Goal: Task Accomplishment & Management: Use online tool/utility

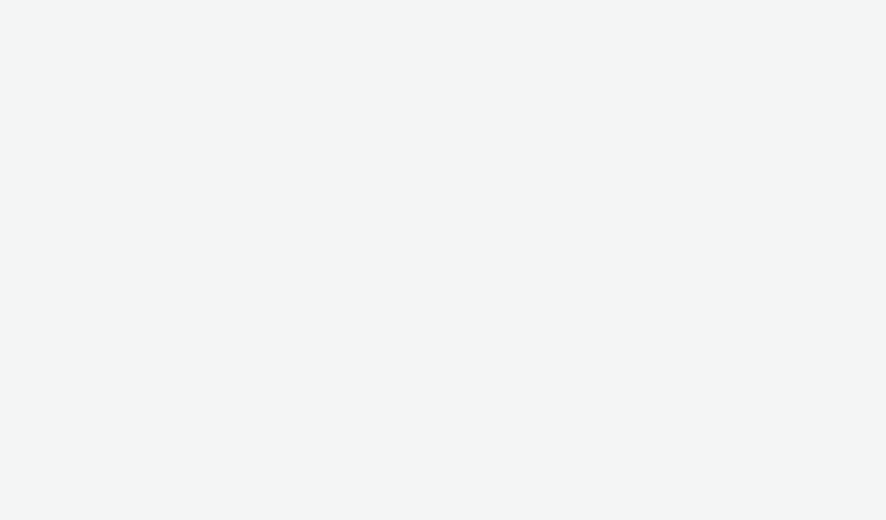
select select "2fc77e36-bb93-4aa3-9dff-dcb08e02eac6"
select select "2405a9d4-3350-4458-8d06-44f78962fa76"
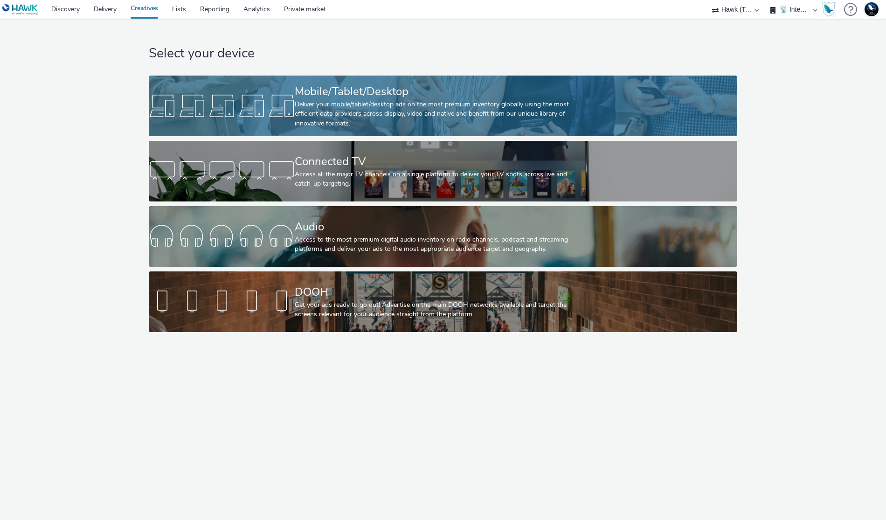
click at [431, 92] on div "Mobile/Tablet/Desktop" at bounding box center [441, 91] width 292 height 16
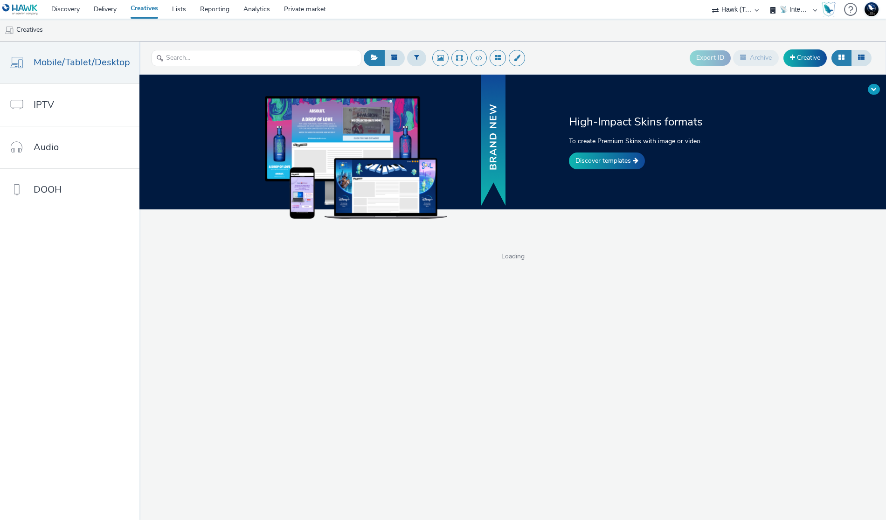
click at [870, 91] on button at bounding box center [874, 89] width 12 height 11
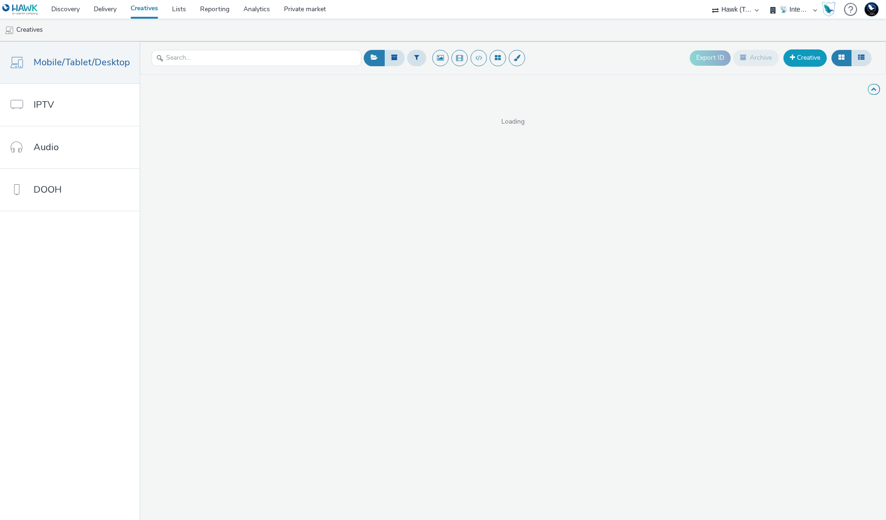
click at [813, 58] on link "Creative" at bounding box center [804, 57] width 43 height 17
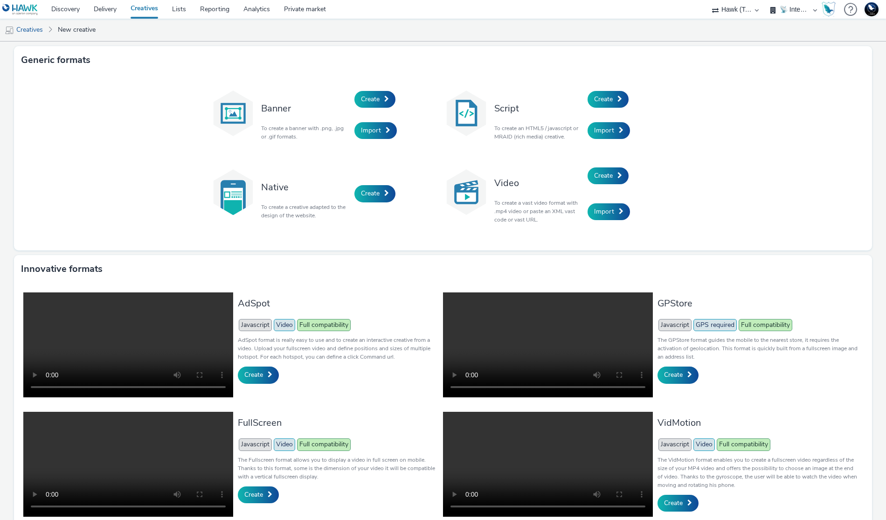
click at [610, 89] on div "Create" at bounding box center [632, 99] width 89 height 32
click at [607, 90] on div "Create" at bounding box center [632, 99] width 89 height 32
click at [607, 93] on link "Create" at bounding box center [608, 99] width 41 height 17
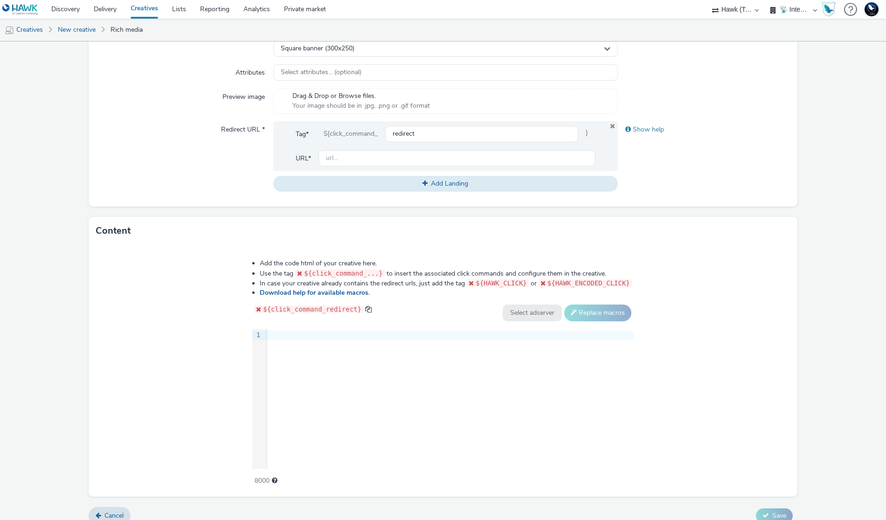
scroll to position [305, 0]
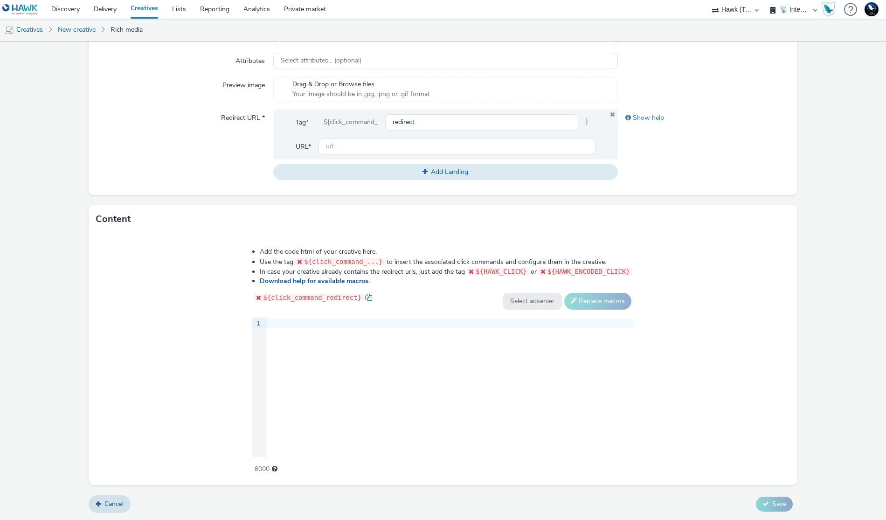
click at [365, 295] on span at bounding box center [368, 297] width 7 height 7
drag, startPoint x: 384, startPoint y: 270, endPoint x: 467, endPoint y: 276, distance: 82.8
click at [467, 276] on li "In case your creative already contains the redirect urls, just add the tag ${HA…" at bounding box center [447, 272] width 374 height 10
click at [390, 293] on div "${click_command_redirect} Select adserver Sizmek DCM Adform Sting Replace macros" at bounding box center [442, 301] width 381 height 17
click at [305, 280] on link "Download help for available macros." at bounding box center [317, 281] width 114 height 9
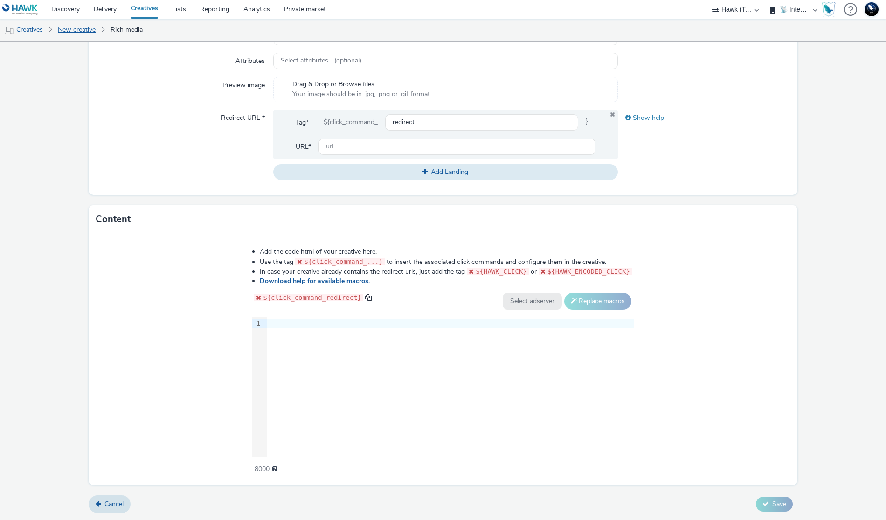
click at [69, 30] on link "New creative" at bounding box center [76, 30] width 47 height 22
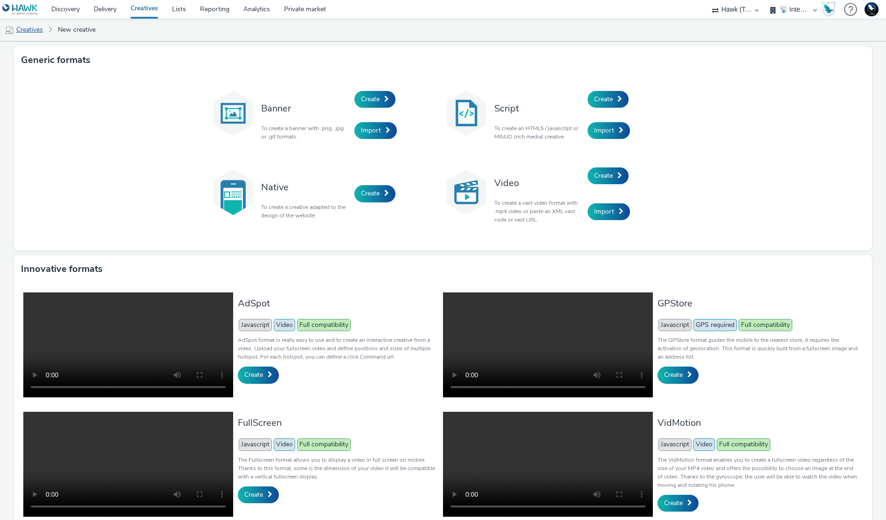
click at [19, 25] on link "Creatives" at bounding box center [24, 30] width 48 height 22
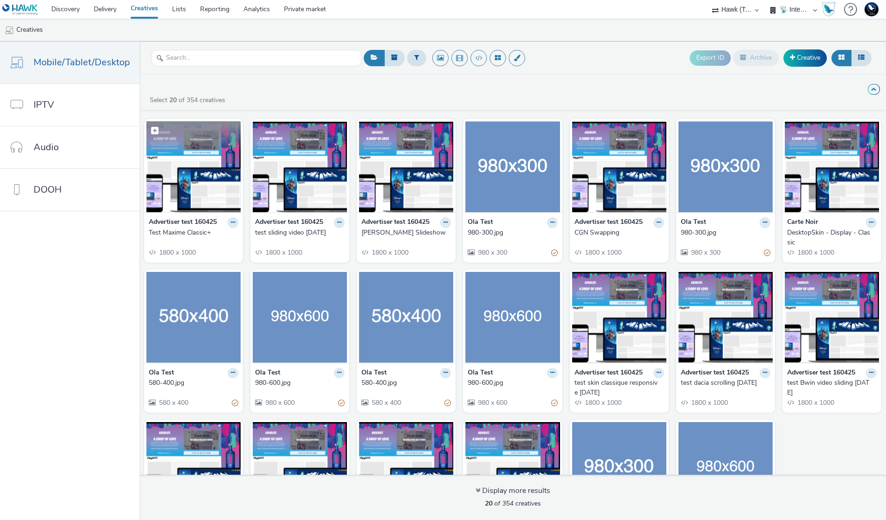
click at [182, 176] on img at bounding box center [193, 166] width 94 height 91
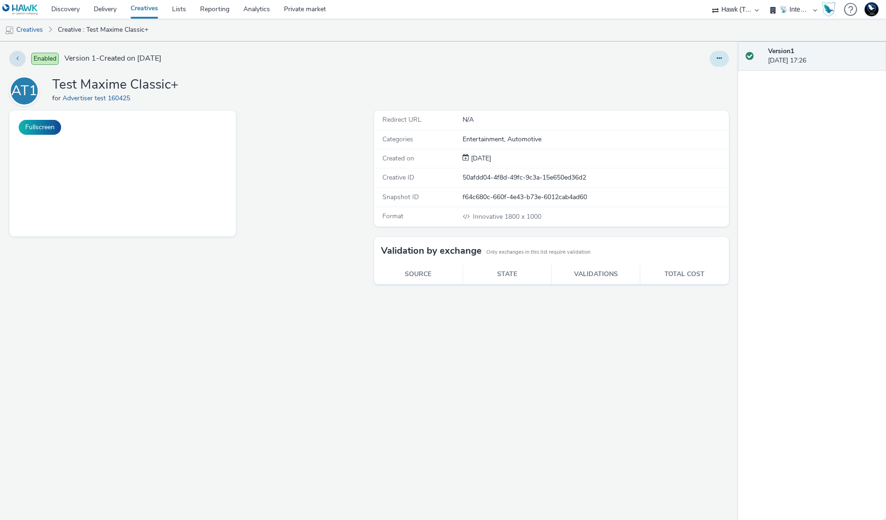
click at [717, 57] on icon at bounding box center [719, 58] width 5 height 7
click at [707, 72] on link "Edit" at bounding box center [694, 77] width 70 height 19
click at [26, 30] on link "Creatives" at bounding box center [24, 30] width 48 height 22
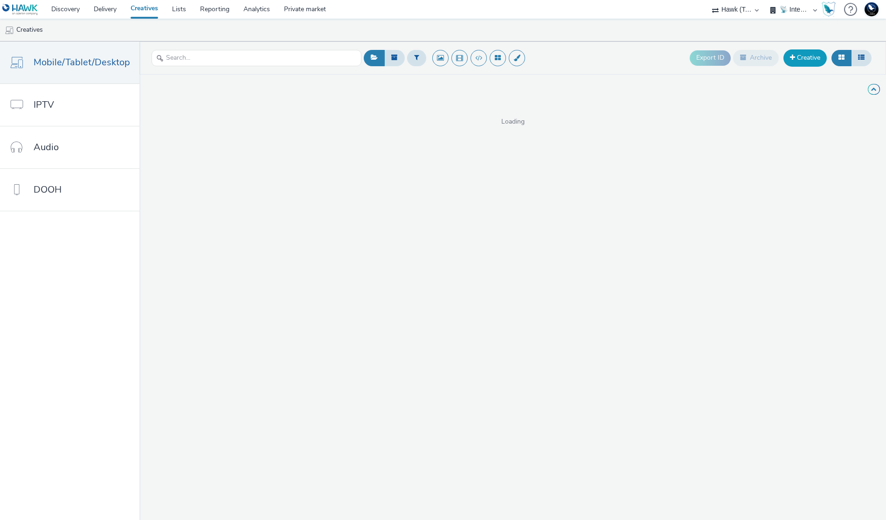
click at [796, 58] on link "Creative" at bounding box center [804, 57] width 43 height 17
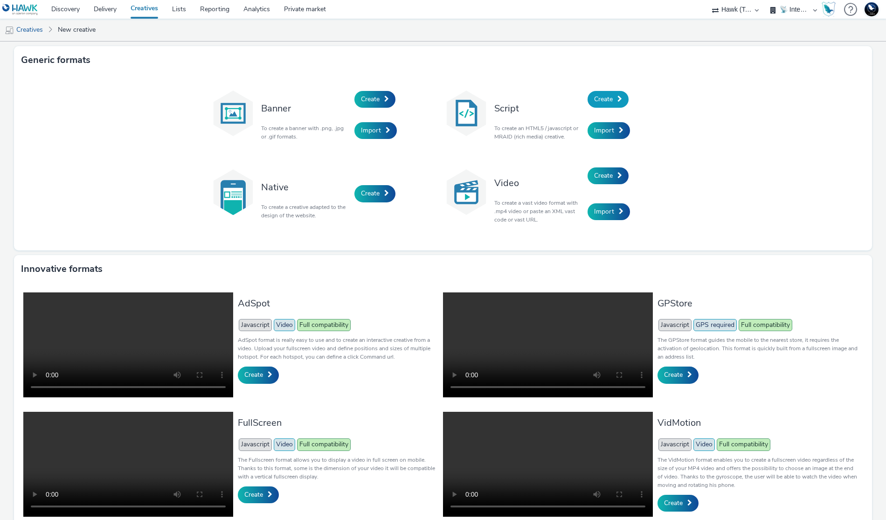
click at [603, 95] on span "Create" at bounding box center [603, 99] width 19 height 9
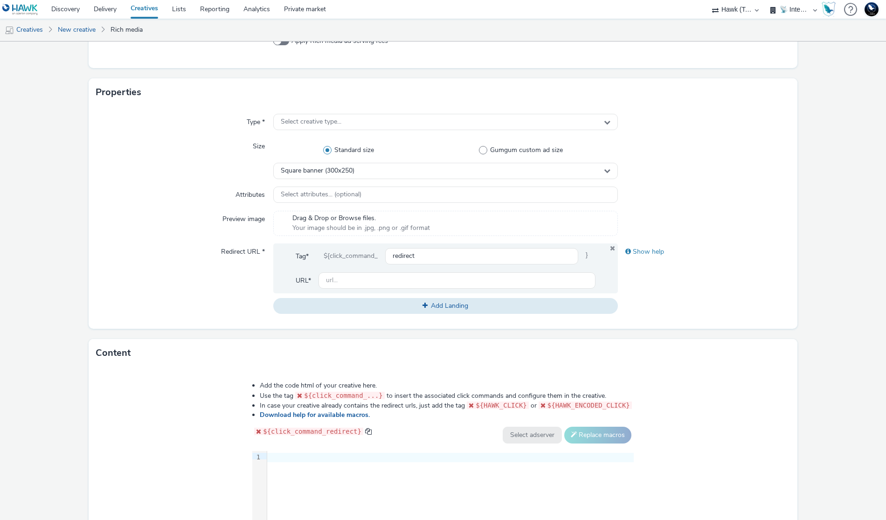
scroll to position [305, 0]
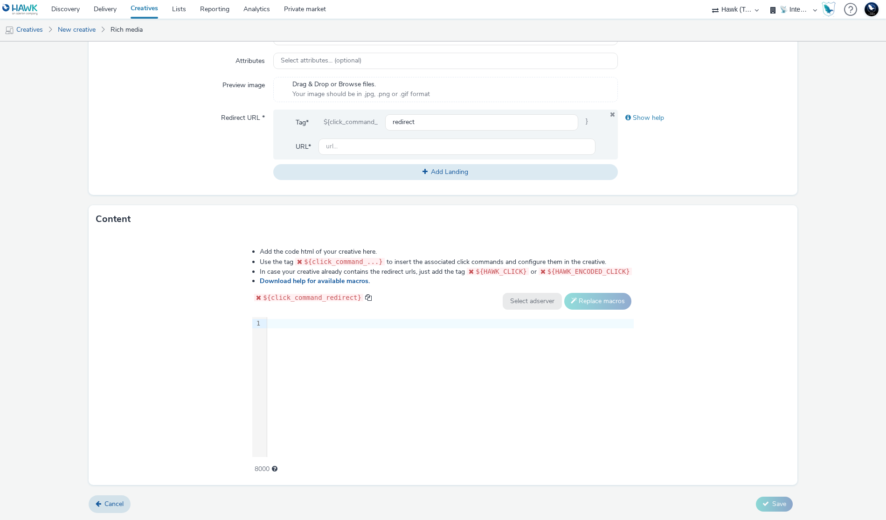
click at [339, 310] on div "Add the code html of your creative here. Use the tag ${click_command_...} to in…" at bounding box center [443, 355] width 449 height 229
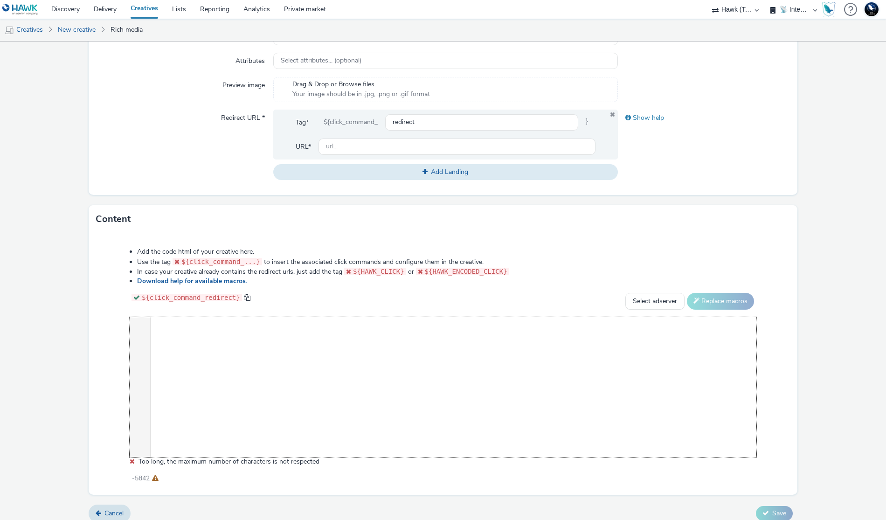
scroll to position [893, 0]
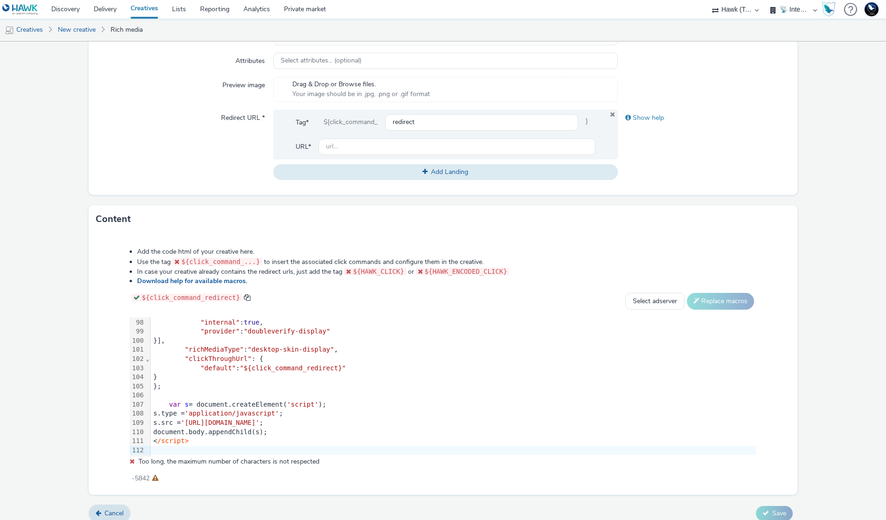
click at [104, 387] on div "Add the code html of your creative here. Use the tag ${click_command_...} to in…" at bounding box center [443, 360] width 694 height 239
click at [145, 462] on span "Too long, the maximum number of characters is not respected" at bounding box center [228, 461] width 181 height 9
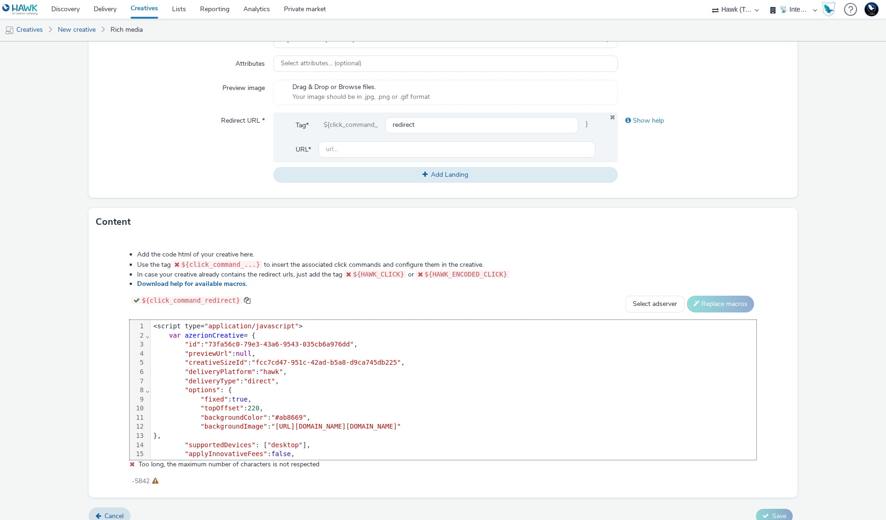
scroll to position [314, 0]
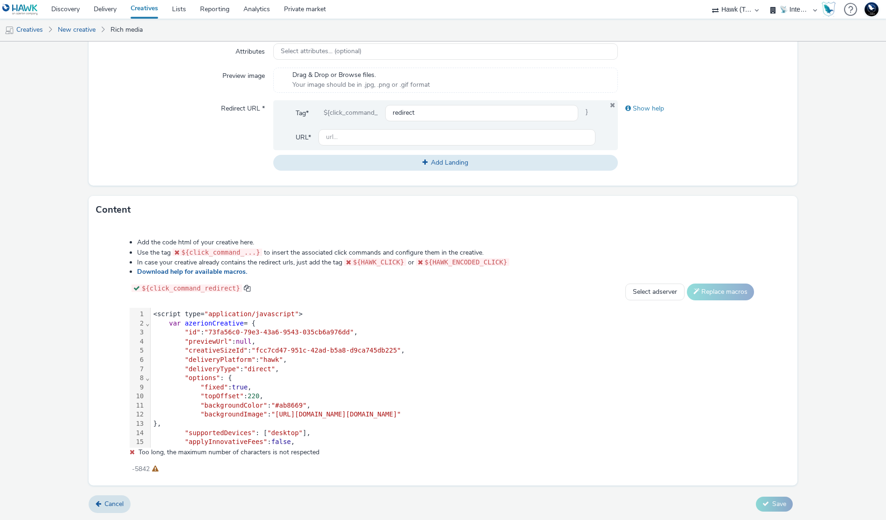
click at [117, 490] on form "New creative General Advertiser * Select advertiser... Name * 255 IAB categorie…" at bounding box center [443, 123] width 886 height 793
click at [114, 495] on link "Cancel" at bounding box center [110, 504] width 42 height 18
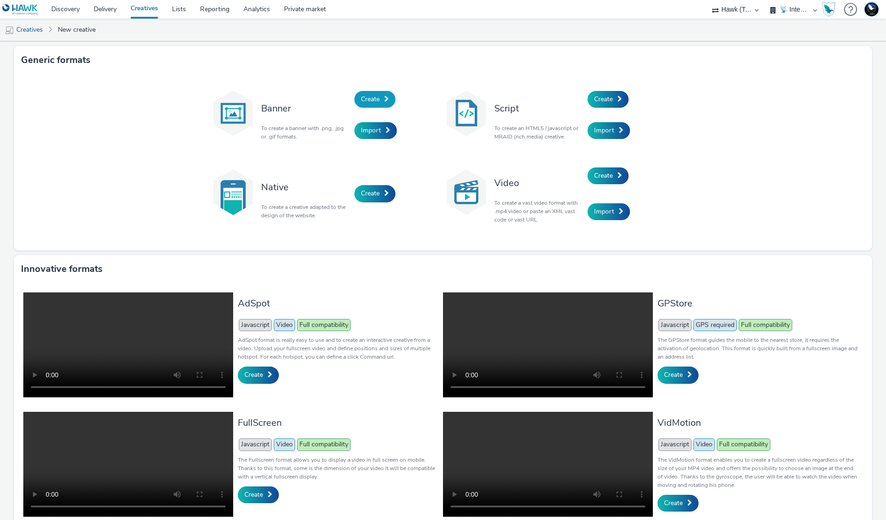
click at [386, 101] on span at bounding box center [386, 99] width 5 height 7
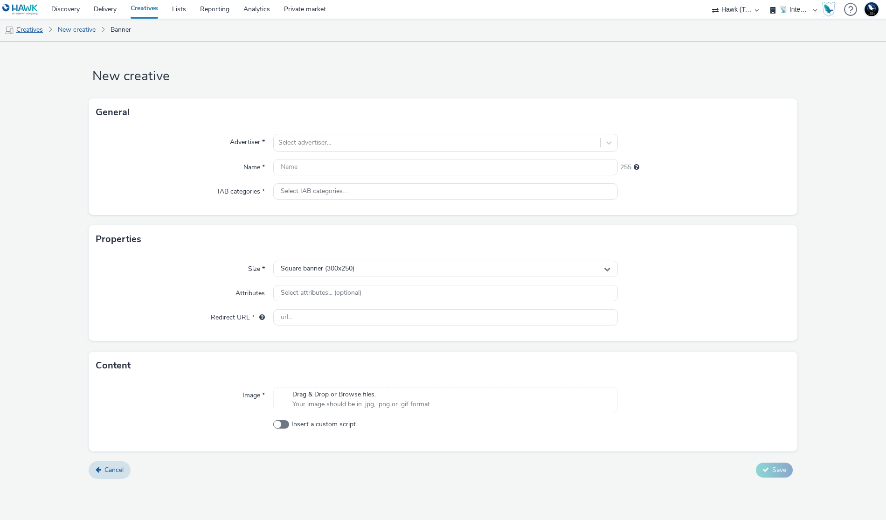
click at [39, 33] on link "Creatives" at bounding box center [24, 30] width 48 height 22
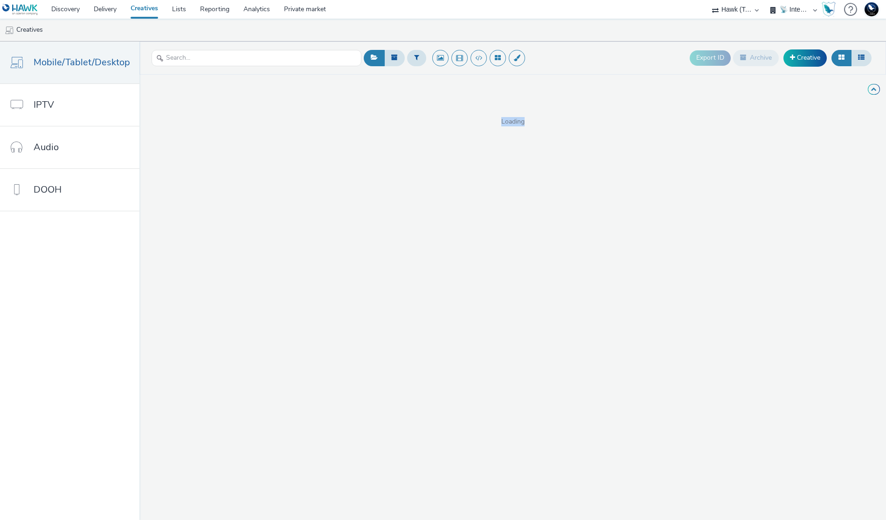
drag, startPoint x: 537, startPoint y: 124, endPoint x: 500, endPoint y: 125, distance: 36.4
click at [500, 125] on span "Loading" at bounding box center [512, 121] width 747 height 9
click at [505, 124] on span "Loading" at bounding box center [512, 121] width 747 height 9
drag, startPoint x: 500, startPoint y: 120, endPoint x: 535, endPoint y: 123, distance: 35.0
click at [535, 123] on span "Loading" at bounding box center [512, 121] width 747 height 9
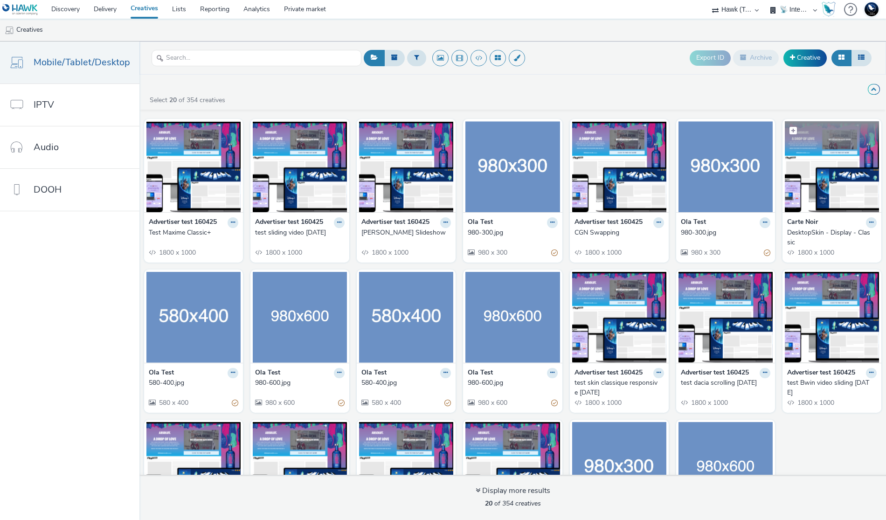
click at [816, 171] on img at bounding box center [832, 166] width 94 height 91
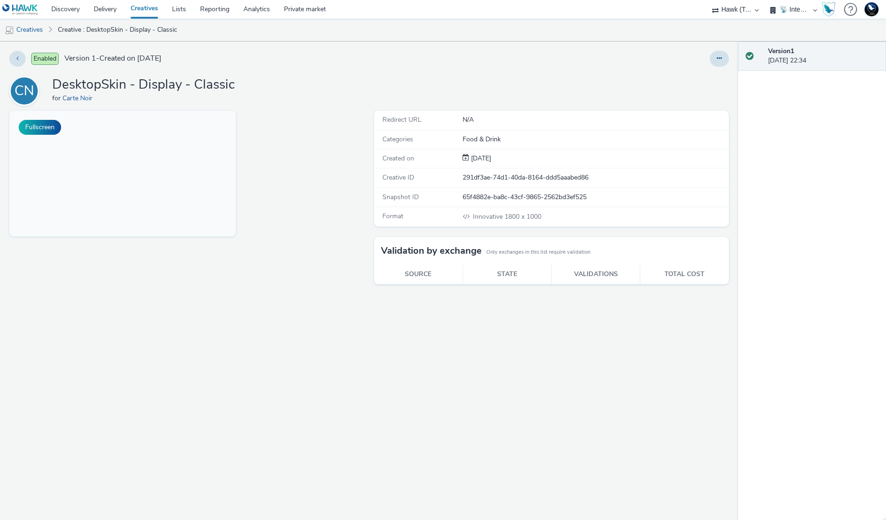
click at [256, 330] on div "Fullscreen" at bounding box center [189, 315] width 360 height 409
click at [716, 60] on button at bounding box center [719, 59] width 19 height 16
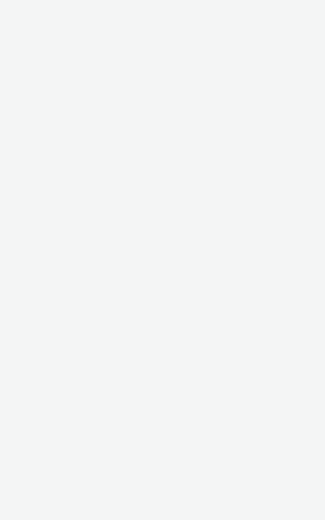
select select "2fc77e36-bb93-4aa3-9dff-dcb08e02eac6"
select select "2405a9d4-3350-4458-8d06-44f78962fa76"
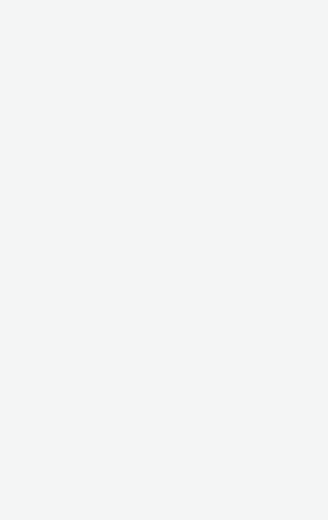
select select "2fc77e36-bb93-4aa3-9dff-dcb08e02eac6"
select select "2405a9d4-3350-4458-8d06-44f78962fa76"
select select "2fc77e36-bb93-4aa3-9dff-dcb08e02eac6"
select select "2405a9d4-3350-4458-8d06-44f78962fa76"
select select "2fc77e36-bb93-4aa3-9dff-dcb08e02eac6"
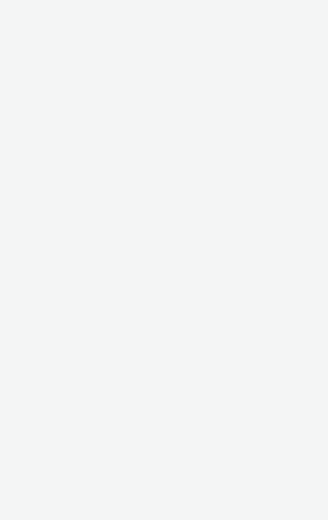
select select "2405a9d4-3350-4458-8d06-44f78962fa76"
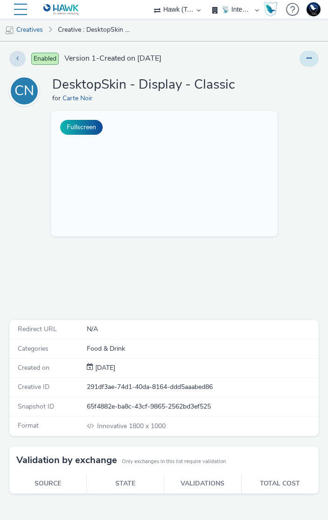
click at [301, 62] on button at bounding box center [308, 59] width 19 height 16
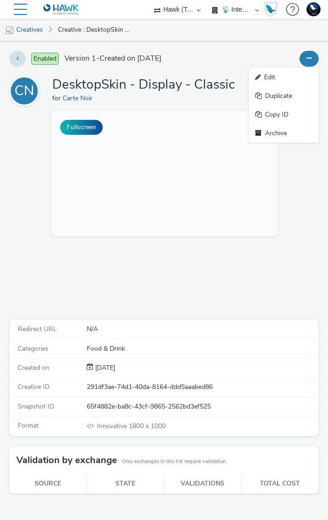
click at [281, 62] on div "Edit Duplicate Copy ID Archive" at bounding box center [257, 59] width 124 height 16
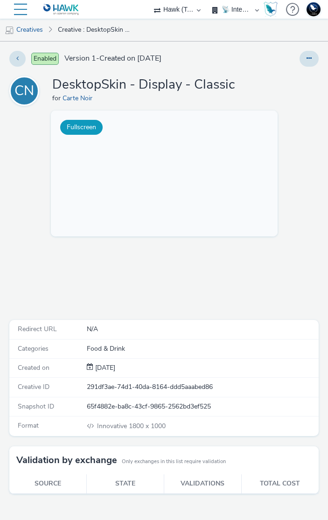
click at [82, 126] on button "Fullscreen" at bounding box center [81, 127] width 42 height 15
click at [314, 62] on button at bounding box center [308, 59] width 19 height 16
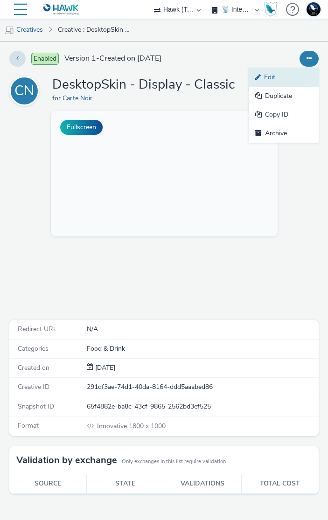
click at [304, 81] on link "Edit" at bounding box center [284, 77] width 70 height 19
click at [218, 267] on div "Fullscreen" at bounding box center [166, 211] width 314 height 200
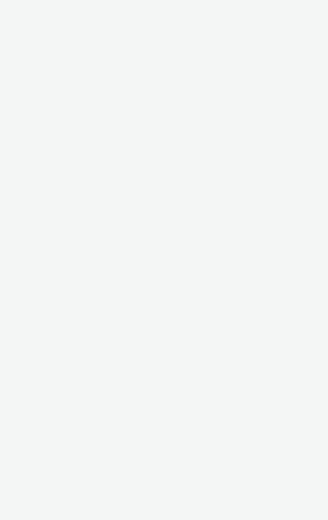
select select "2fc77e36-bb93-4aa3-9dff-dcb08e02eac6"
select select "2405a9d4-3350-4458-8d06-44f78962fa76"
